Goal: Transaction & Acquisition: Purchase product/service

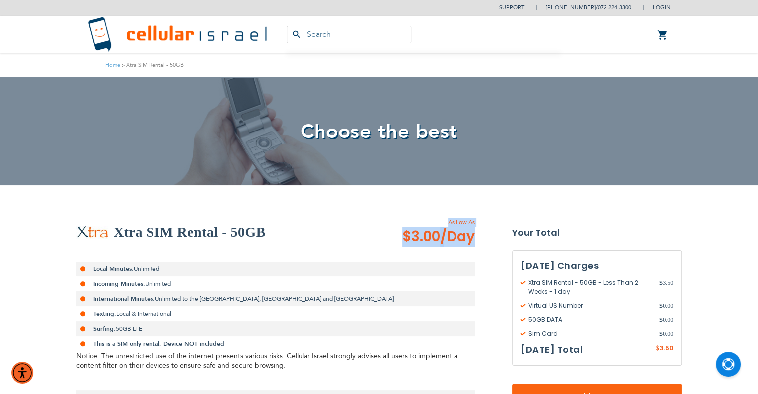
drag, startPoint x: 445, startPoint y: 223, endPoint x: 474, endPoint y: 241, distance: 33.6
click at [474, 241] on div "As Low As $3.00 /Day" at bounding box center [425, 232] width 100 height 29
click at [702, 101] on div "Choose the best" at bounding box center [379, 131] width 758 height 108
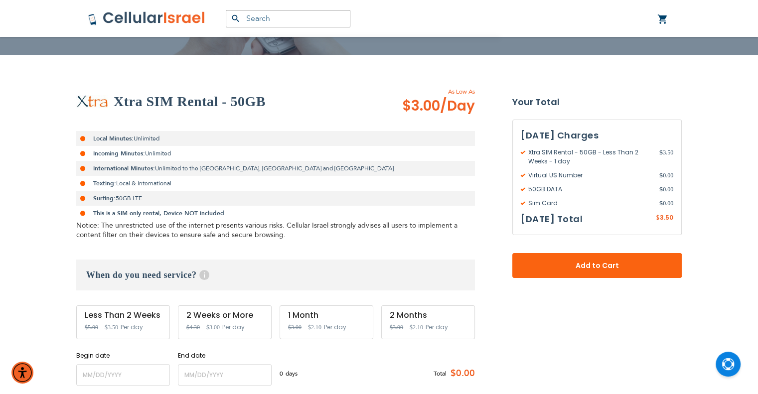
scroll to position [131, 0]
click at [111, 321] on div "Less Than 2 Weeks Special Price $3.50 Regular Price $5.00 Per day" at bounding box center [123, 322] width 94 height 34
click at [124, 320] on div "Less Than 2 Weeks Special Price $3.50 Regular Price $5.00 Per day" at bounding box center [123, 322] width 94 height 34
click at [128, 311] on div "Less Than 2 Weeks" at bounding box center [123, 315] width 77 height 9
click at [126, 315] on div "Less Than 2 Weeks" at bounding box center [123, 315] width 77 height 9
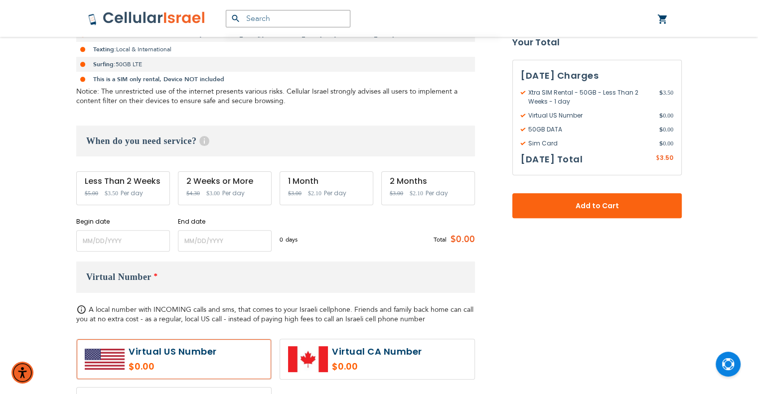
scroll to position [265, 0]
click at [148, 200] on div "Less Than 2 Weeks Special Price $3.50 Regular Price $5.00 Per day" at bounding box center [123, 188] width 94 height 34
click at [168, 364] on label at bounding box center [174, 359] width 194 height 40
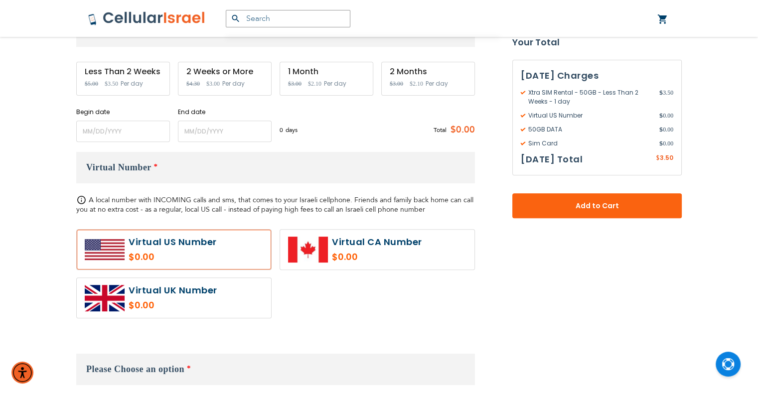
scroll to position [357, 0]
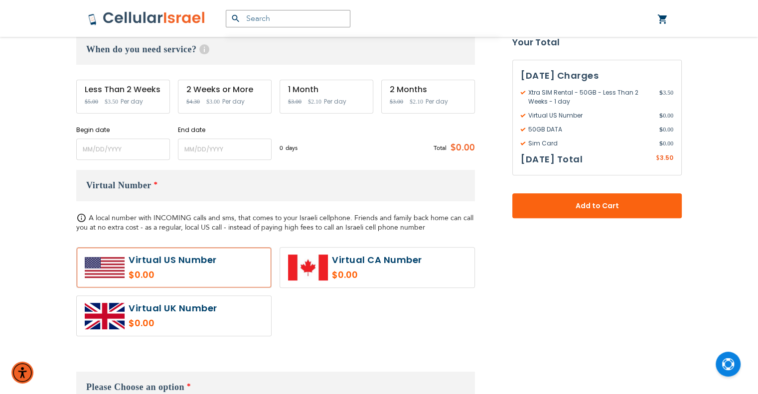
click at [143, 104] on div "Less Than 2 Weeks Special Price $3.50 Regular Price $5.00 Per day" at bounding box center [123, 97] width 94 height 34
click at [113, 153] on input "name" at bounding box center [123, 149] width 94 height 21
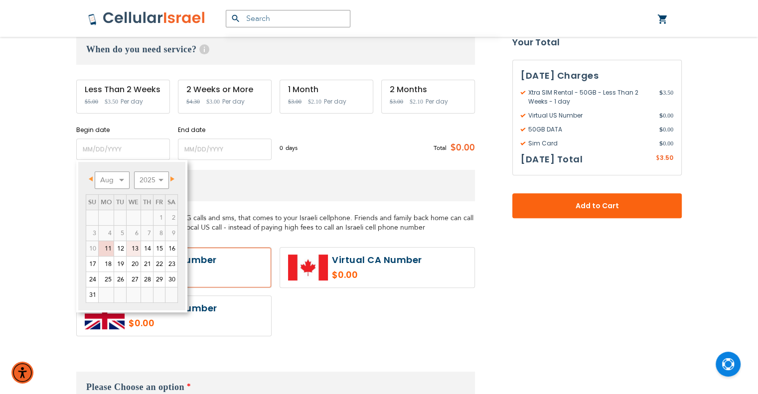
click at [135, 249] on link "13" at bounding box center [134, 248] width 14 height 15
type input "[DATE]"
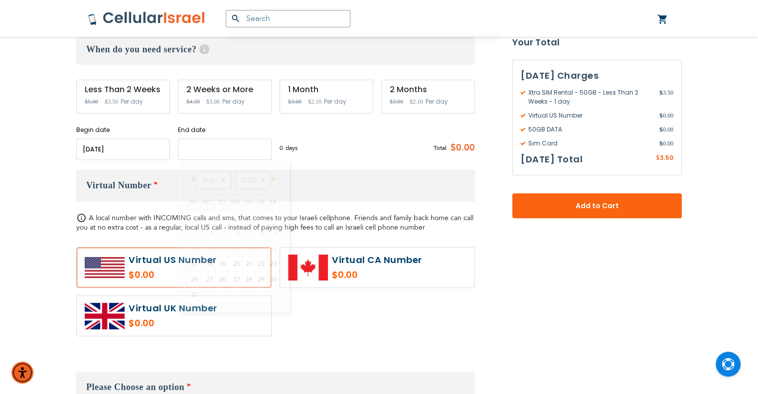
click at [228, 145] on input "name" at bounding box center [225, 149] width 94 height 21
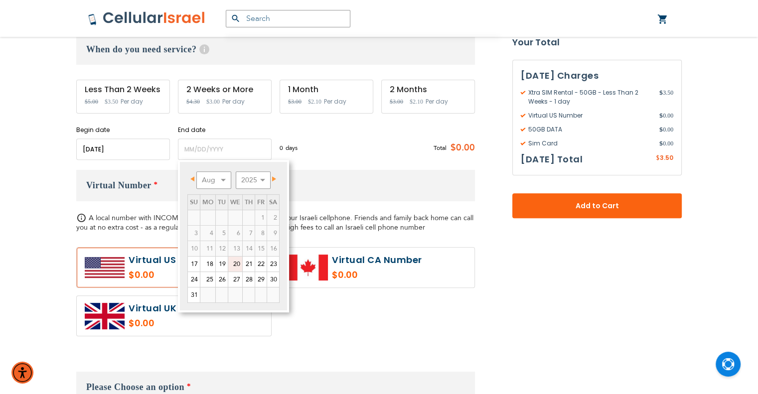
click at [240, 263] on link "20" at bounding box center [235, 264] width 14 height 15
type input "[DATE]"
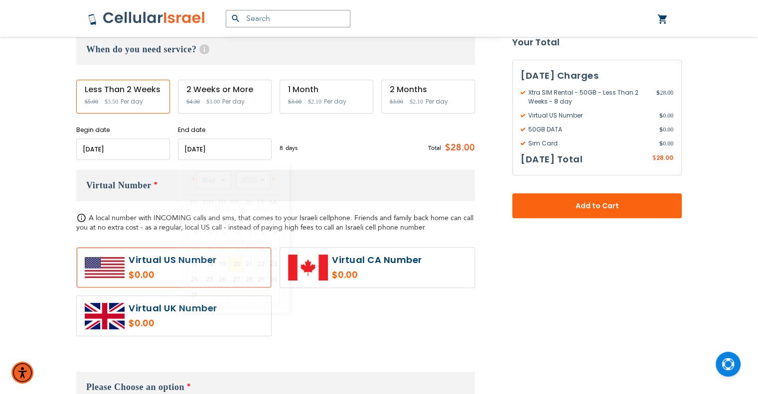
click at [256, 147] on input "name" at bounding box center [225, 149] width 94 height 21
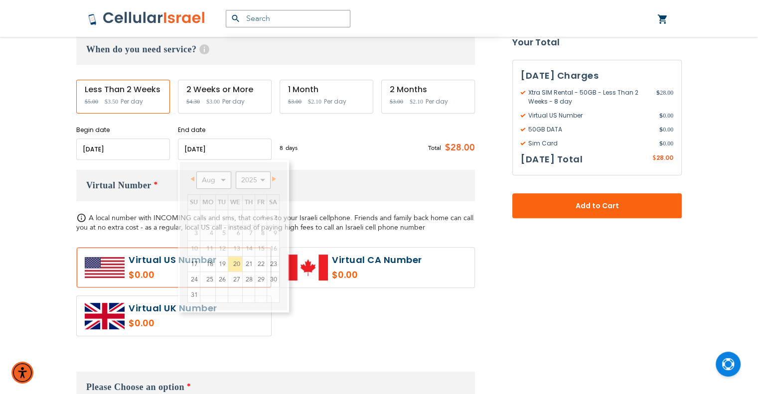
click at [357, 155] on div "8 days $3.5 per day Total $28.00" at bounding box center [377, 148] width 195 height 24
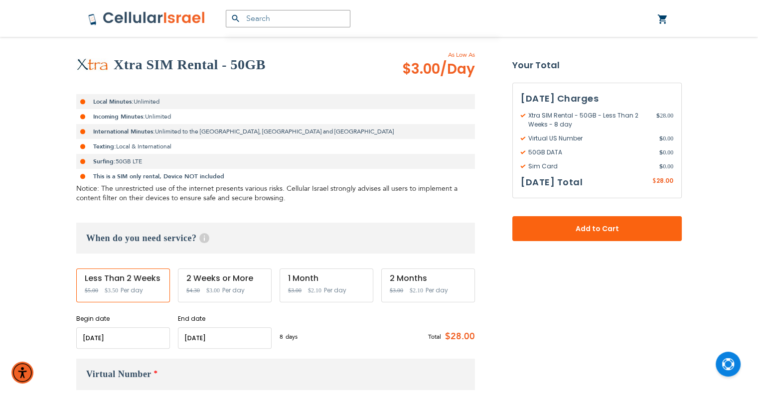
scroll to position [164, 0]
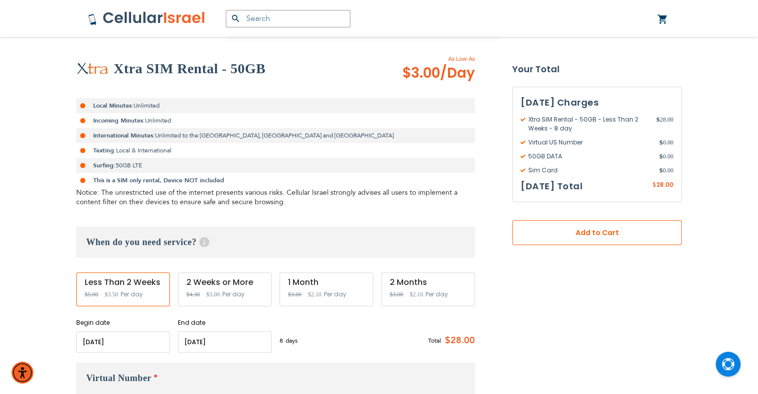
click at [539, 223] on button "Add to Cart" at bounding box center [598, 232] width 170 height 25
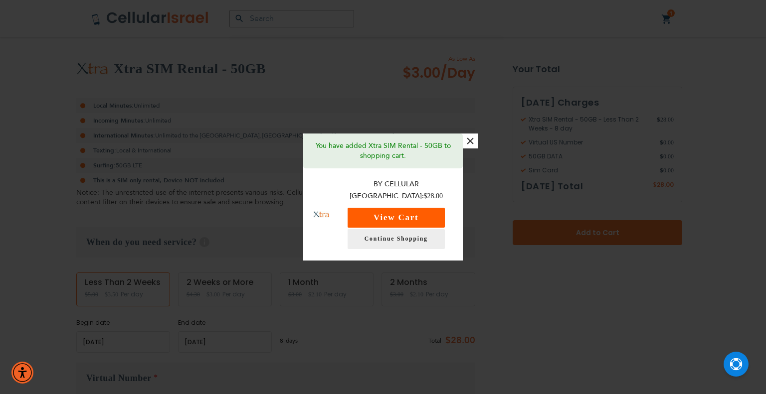
click at [429, 217] on button "View Cart" at bounding box center [396, 218] width 97 height 20
